Goal: Information Seeking & Learning: Learn about a topic

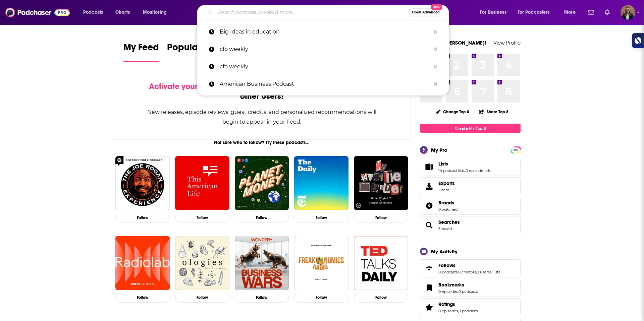
click at [314, 10] on input "Search podcasts, credits, & more..." at bounding box center [312, 12] width 194 height 11
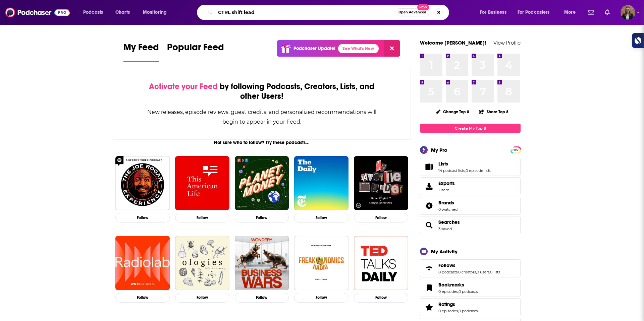
type input "CTRL shift lead"
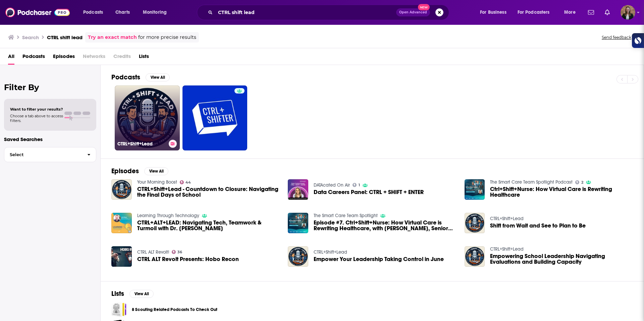
click at [141, 119] on link "CTRL+Shift+Lead" at bounding box center [147, 118] width 65 height 65
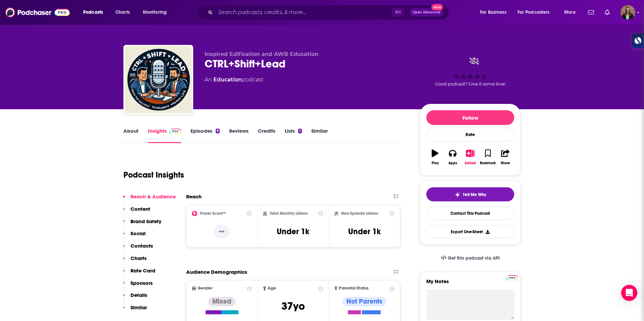
click at [129, 130] on link "About" at bounding box center [130, 135] width 15 height 15
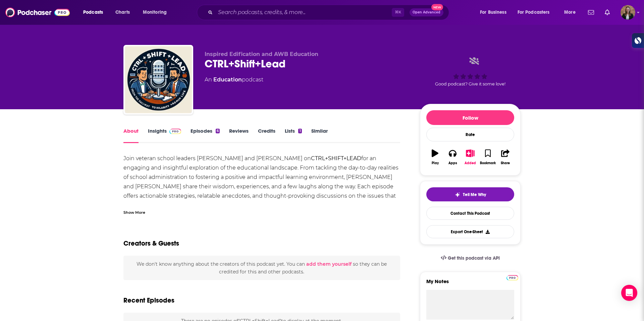
scroll to position [94, 0]
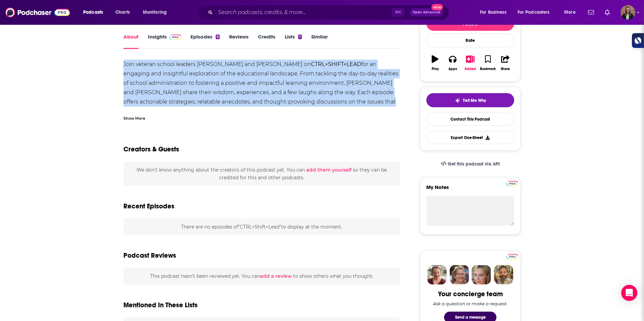
drag, startPoint x: 119, startPoint y: 62, endPoint x: 359, endPoint y: 107, distance: 244.4
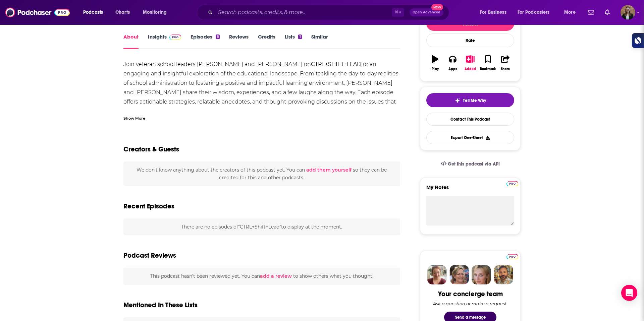
click at [144, 119] on div "Show More" at bounding box center [134, 118] width 22 height 6
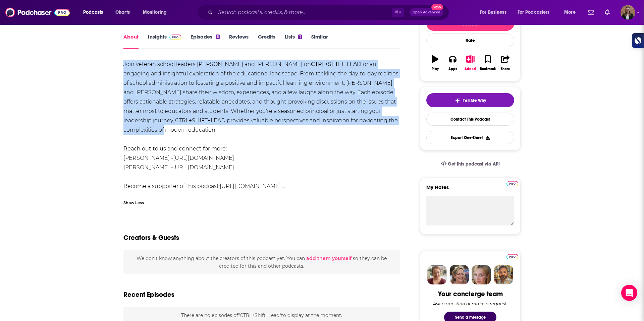
drag, startPoint x: 119, startPoint y: 65, endPoint x: 195, endPoint y: 129, distance: 98.8
copy div "Join veteran school leaders [PERSON_NAME] and [PERSON_NAME] on CTRL+SHIFT+LEAD …"
click at [157, 39] on link "Insights" at bounding box center [164, 41] width 33 height 15
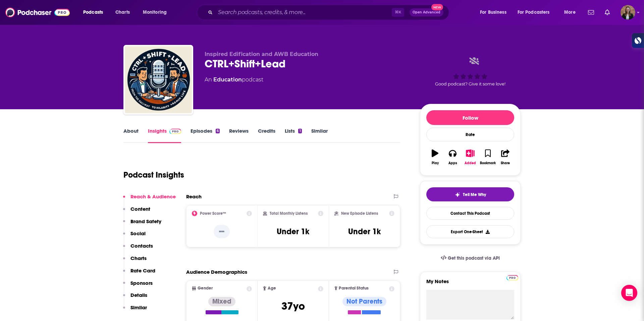
scroll to position [59, 0]
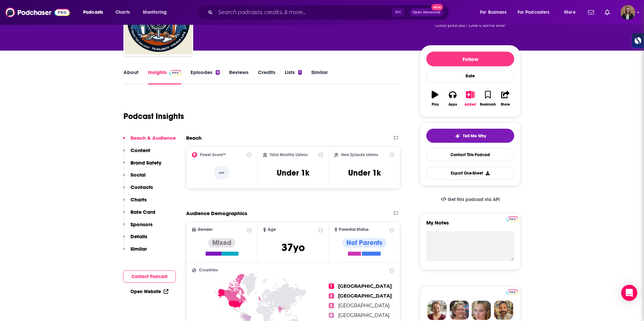
click at [135, 73] on link "About" at bounding box center [130, 76] width 15 height 15
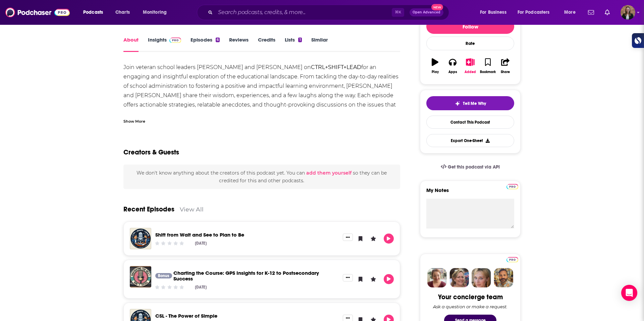
scroll to position [89, 0]
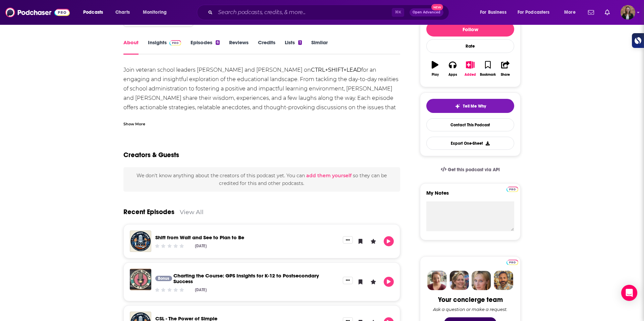
click at [147, 125] on div "Show More" at bounding box center [261, 121] width 277 height 11
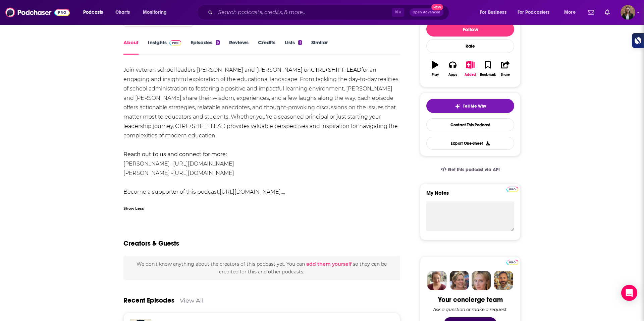
click at [192, 161] on link "[URL][DOMAIN_NAME]" at bounding box center [203, 164] width 61 height 6
click at [217, 172] on link "[URL][DOMAIN_NAME]" at bounding box center [203, 173] width 61 height 6
drag, startPoint x: 161, startPoint y: 174, endPoint x: 241, endPoint y: 179, distance: 79.3
click at [241, 179] on div "Join veteran school leaders [PERSON_NAME] and [PERSON_NAME] on CTRL+SHIFT+LEAD …" at bounding box center [261, 131] width 277 height 132
copy div "[URL][DOMAIN_NAME]"
